Goal: Task Accomplishment & Management: Complete application form

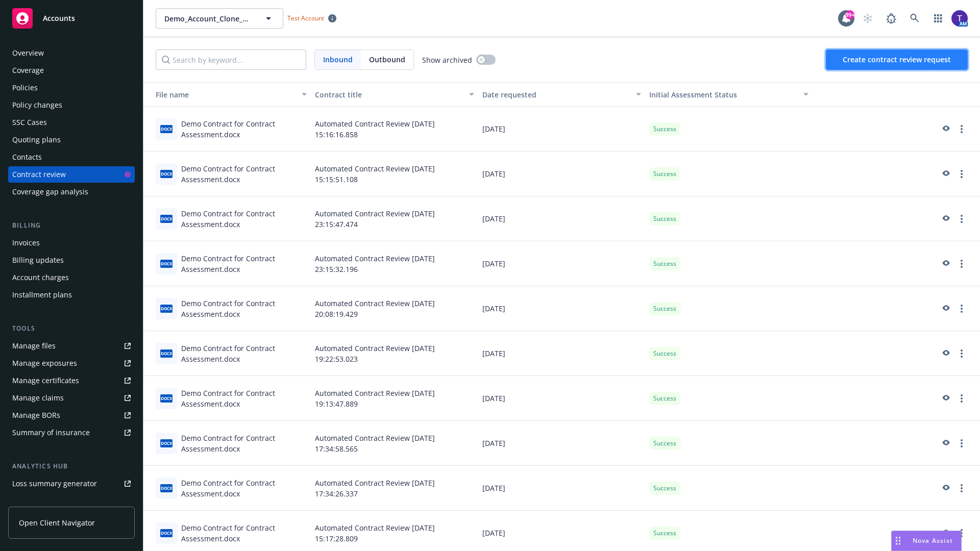
click at [897, 60] on span "Create contract review request" at bounding box center [897, 60] width 108 height 10
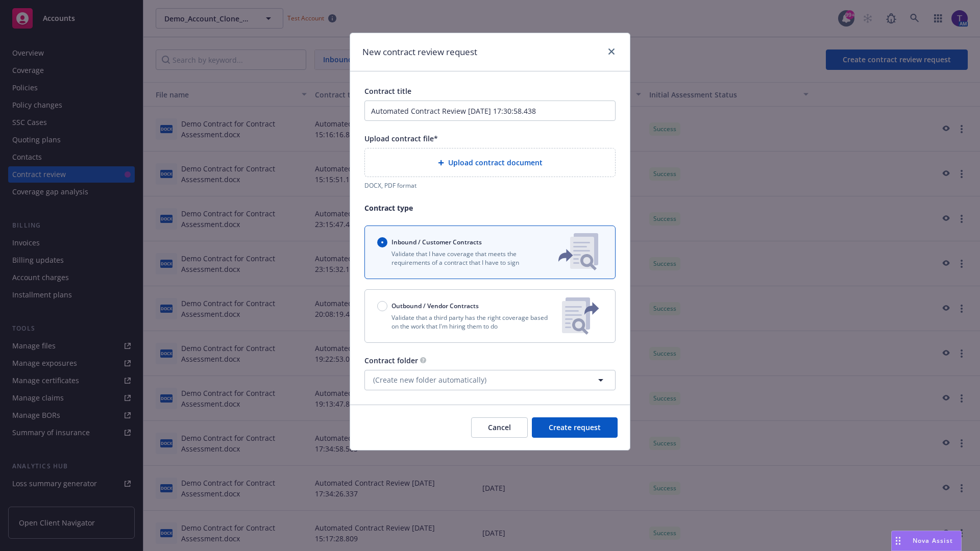
type input "Automated Contract Review 08-15-2025 17:30:58.438"
click at [490, 316] on p "Validate that a third party has the right coverage based on the work that I'm h…" at bounding box center [465, 321] width 177 height 17
radio input "false"
radio input "true"
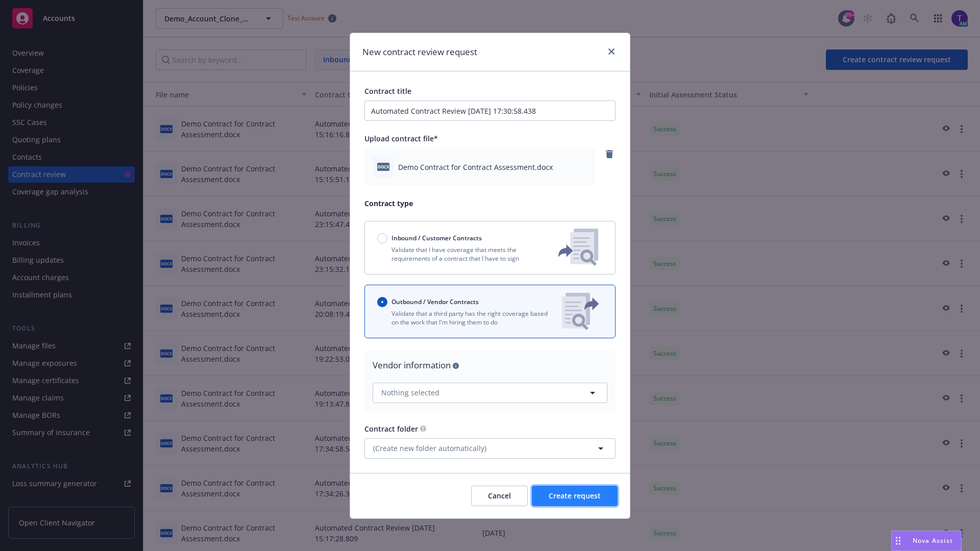
click at [575, 496] on span "Create request" at bounding box center [575, 496] width 52 height 10
